Goal: Information Seeking & Learning: Learn about a topic

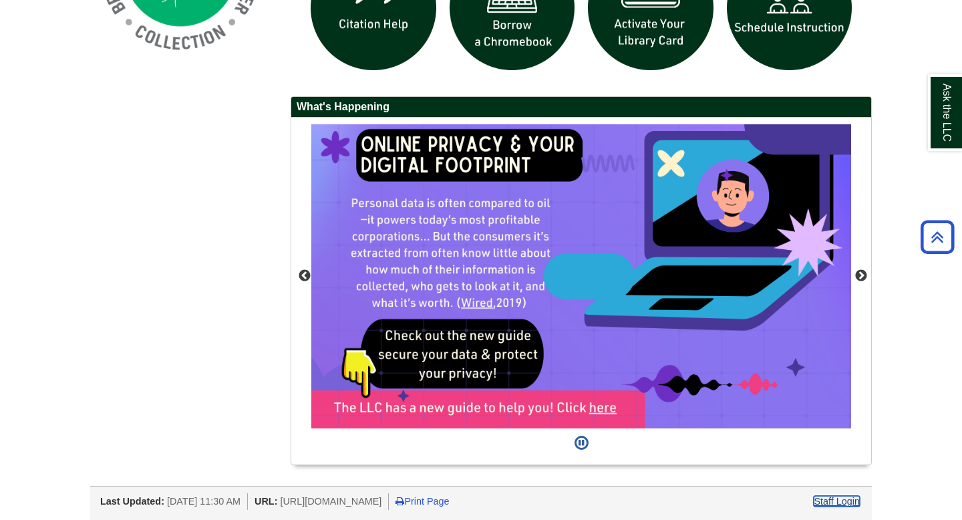
click at [836, 502] on link "Staff Login" at bounding box center [837, 501] width 46 height 11
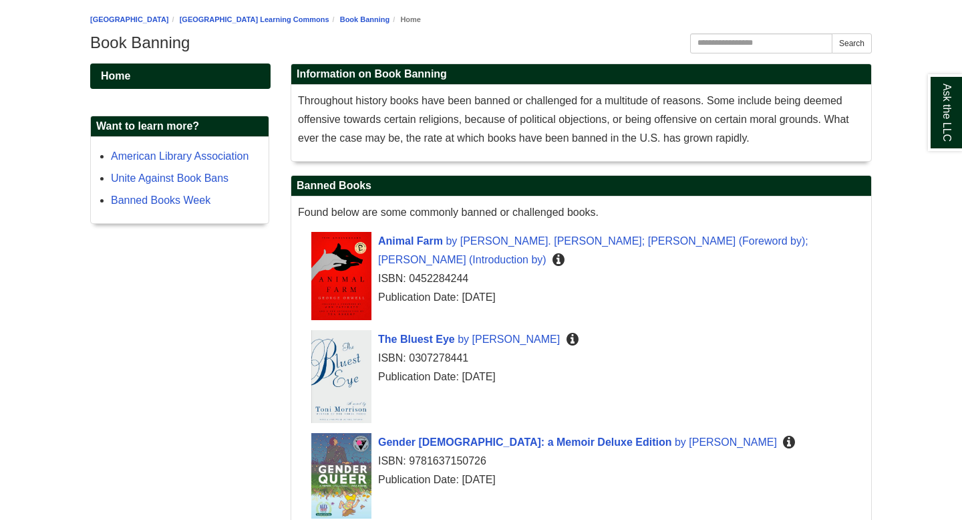
scroll to position [144, 0]
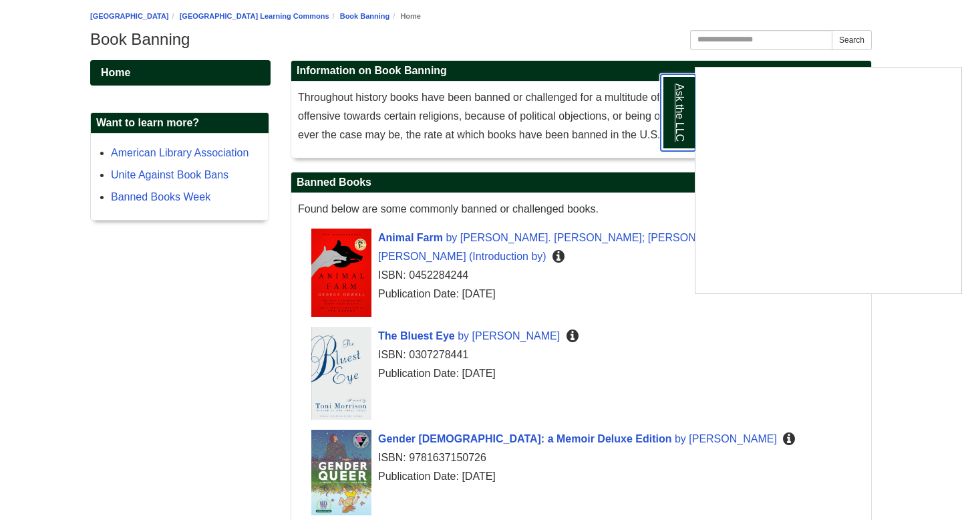
click at [673, 133] on link "Ask the LLC" at bounding box center [678, 112] width 35 height 77
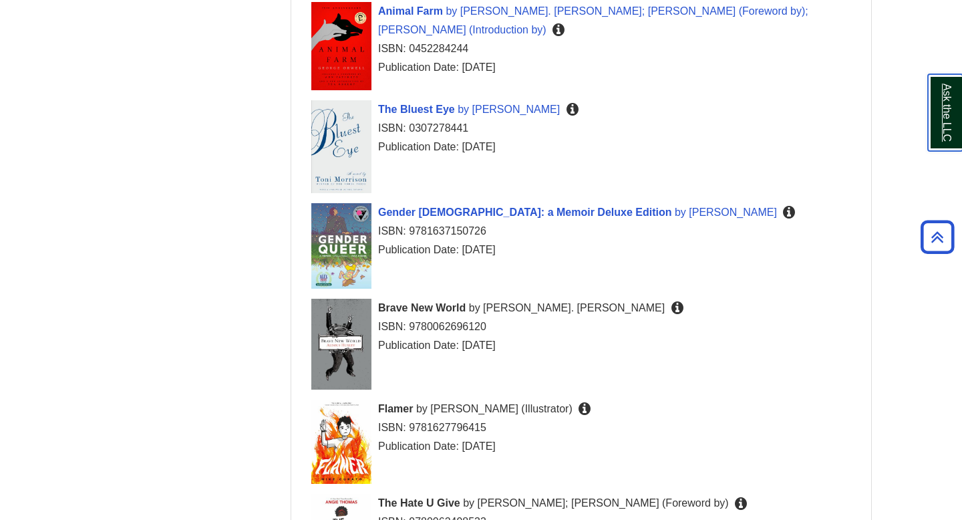
scroll to position [376, 0]
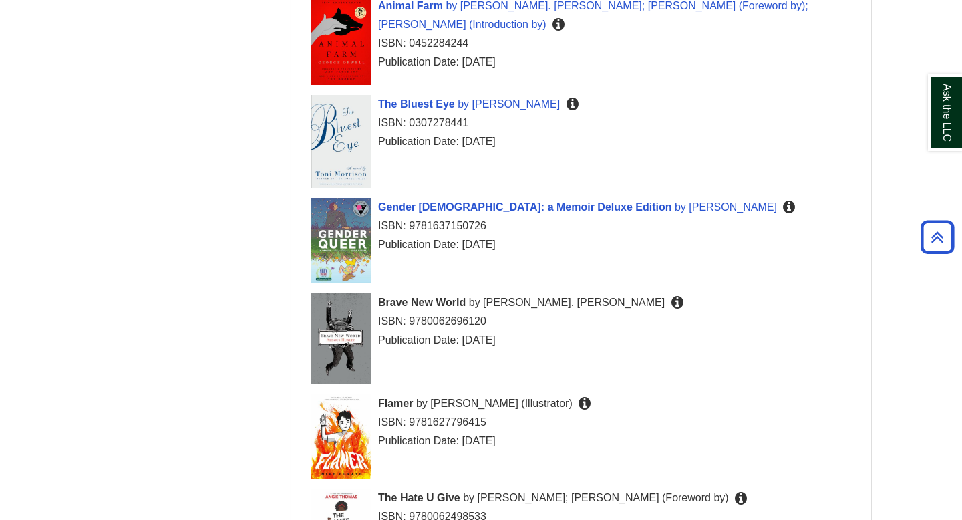
click at [671, 299] on icon at bounding box center [677, 302] width 12 height 11
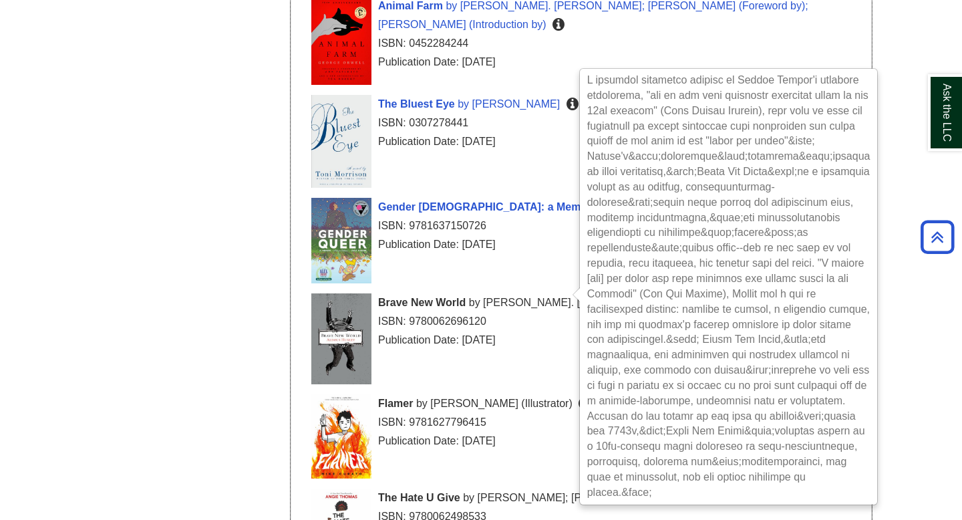
click at [495, 402] on span "Mike Curato (Illustrator)" at bounding box center [501, 403] width 142 height 11
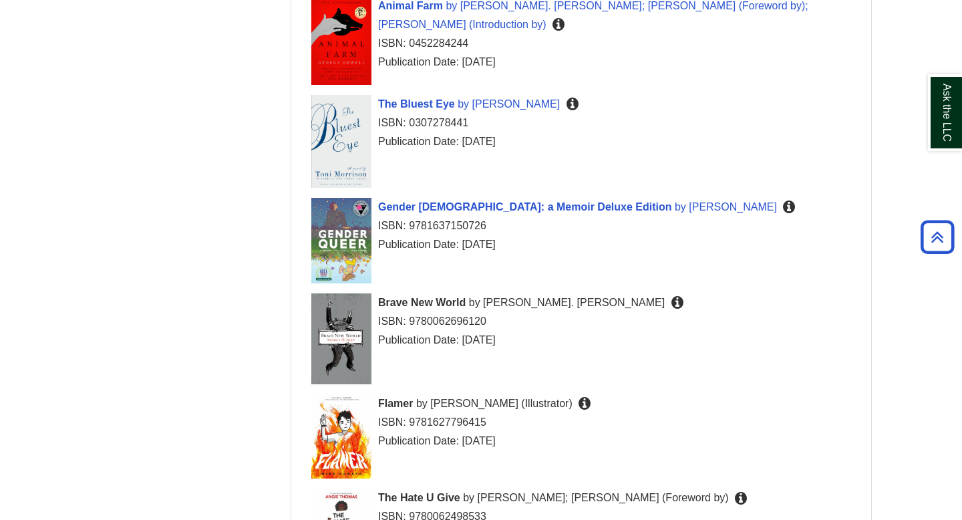
click at [560, 402] on div "Flamer by Mike Curato (Illustrator) ISBN: 9781627796415 Publication Date: 2020-…" at bounding box center [587, 422] width 553 height 56
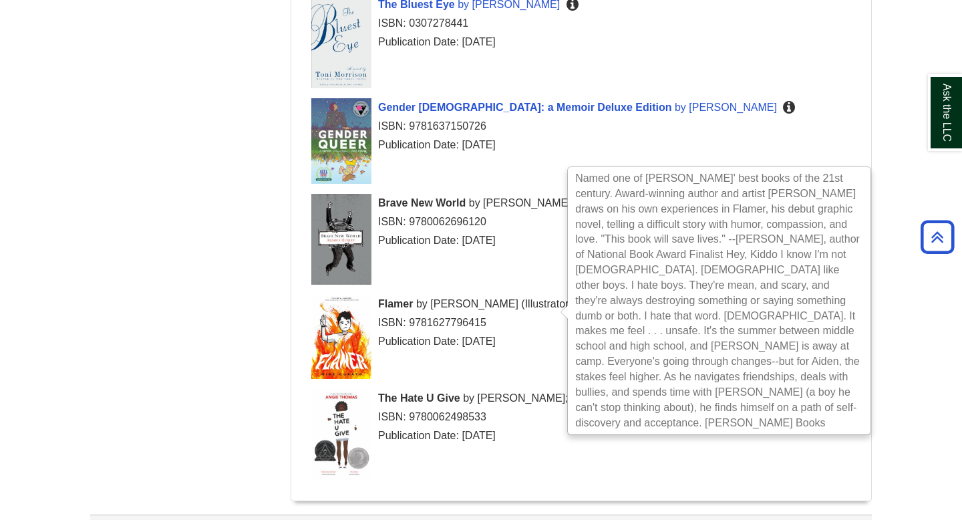
scroll to position [504, 0]
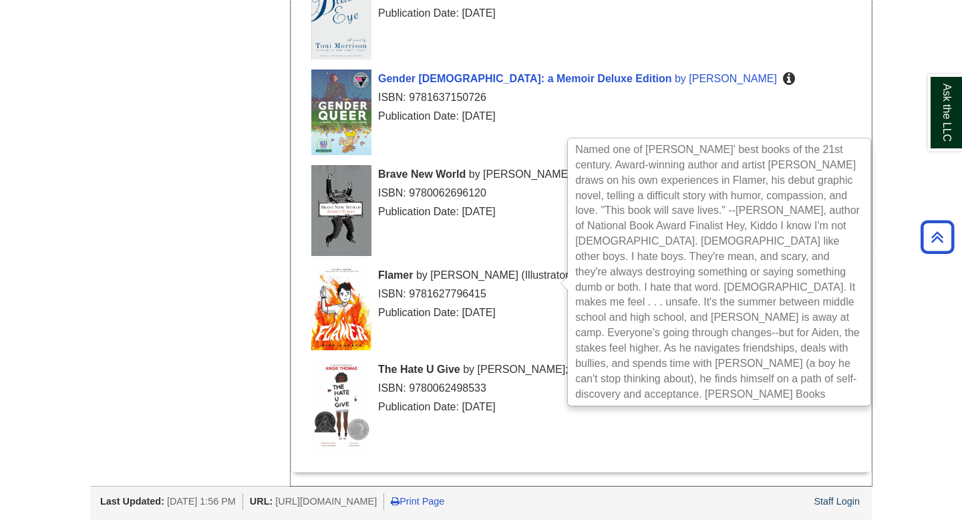
click at [677, 410] on div "Publication Date: 2017-02-28" at bounding box center [587, 407] width 553 height 19
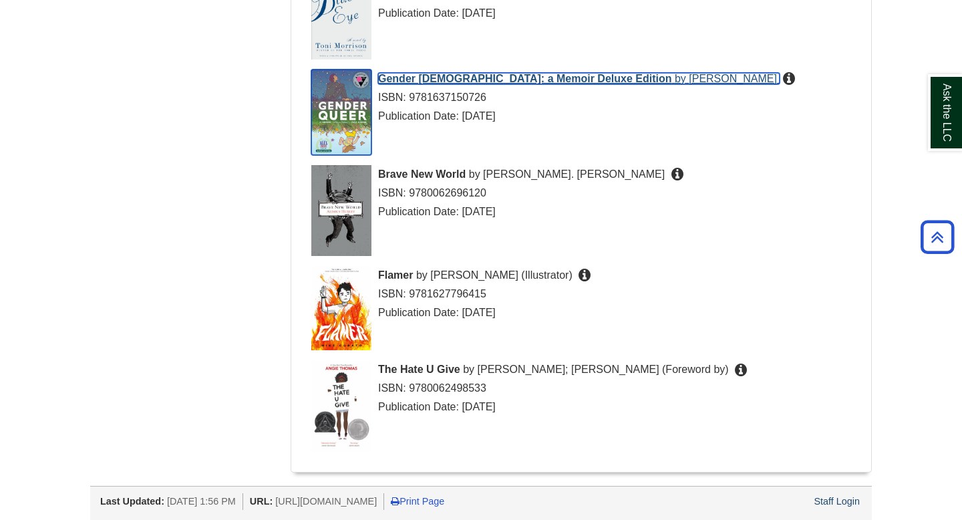
click at [557, 80] on span "Gender Queer: a Memoir Deluxe Edition" at bounding box center [524, 78] width 293 height 11
